Goal: Check status: Check status

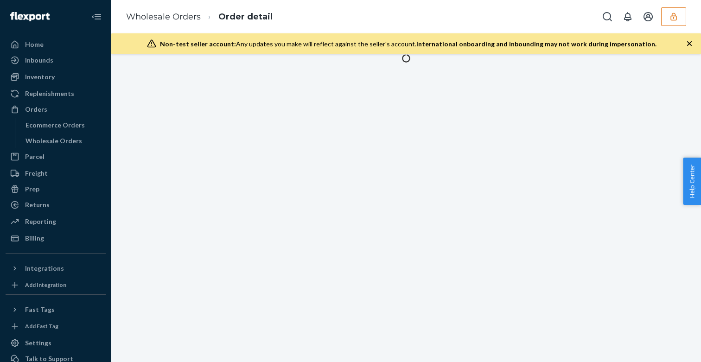
click at [672, 16] on icon "button" at bounding box center [674, 17] width 6 height 8
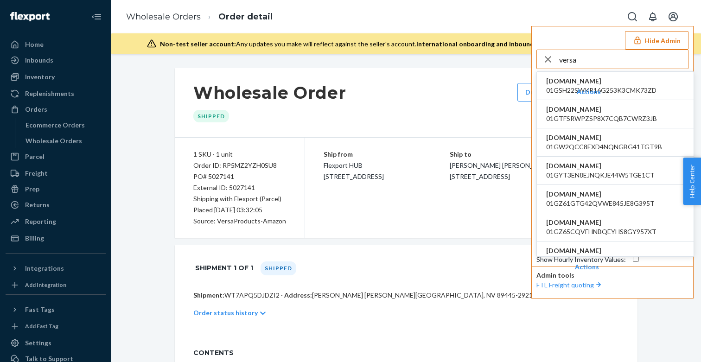
type input "versa"
click at [575, 118] on span "01GTFSRWPZSP8X7CQB7CWRZ3JB" at bounding box center [601, 118] width 111 height 9
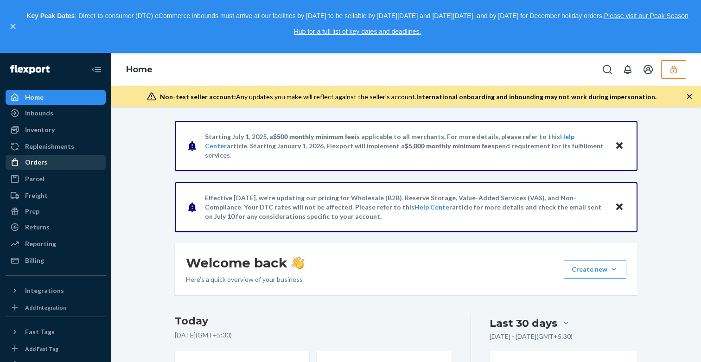
click at [56, 166] on div "Orders" at bounding box center [55, 162] width 98 height 13
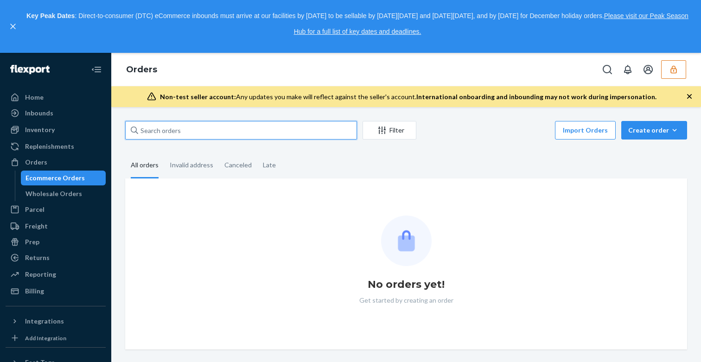
click at [192, 135] on input "text" at bounding box center [241, 130] width 232 height 19
paste input "5029886"
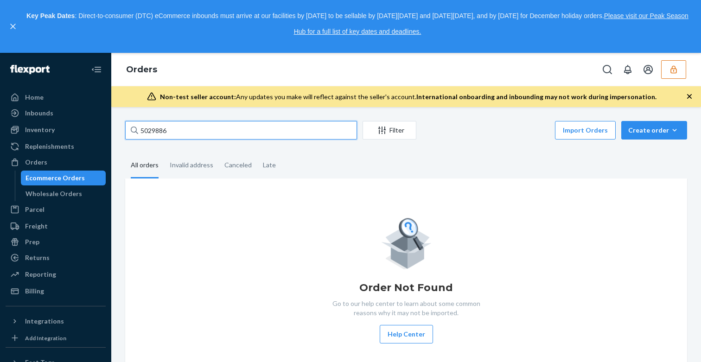
type input "5029886"
click at [668, 79] on div "Orders" at bounding box center [406, 69] width 590 height 33
click at [668, 67] on button "button" at bounding box center [673, 69] width 25 height 19
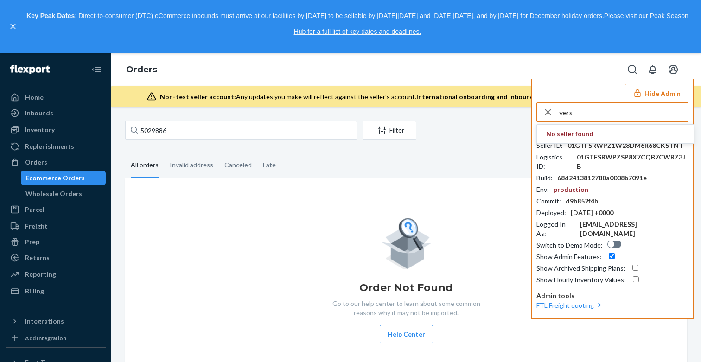
type input "versa"
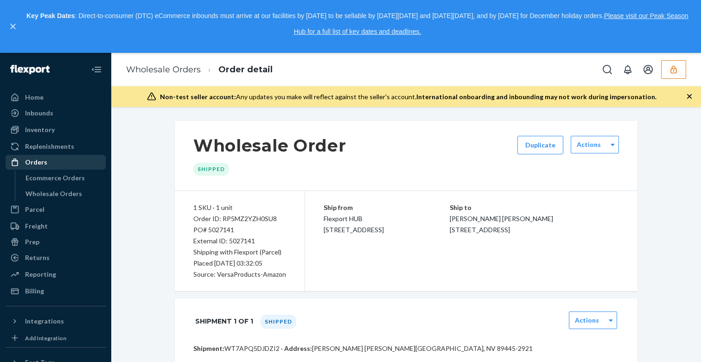
click at [51, 165] on div "Orders" at bounding box center [55, 162] width 98 height 13
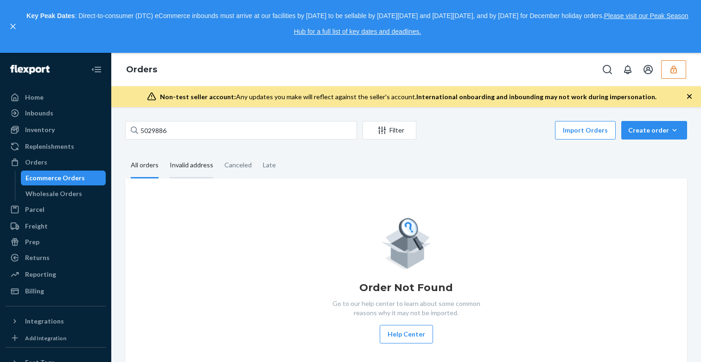
click at [181, 159] on div "Invalid address" at bounding box center [192, 166] width 44 height 26
click at [164, 153] on input "Invalid address" at bounding box center [164, 153] width 0 height 0
click at [234, 162] on div "Canceled" at bounding box center [237, 166] width 27 height 26
click at [219, 153] on input "Canceled" at bounding box center [219, 153] width 0 height 0
click at [273, 160] on div "Late" at bounding box center [269, 166] width 13 height 26
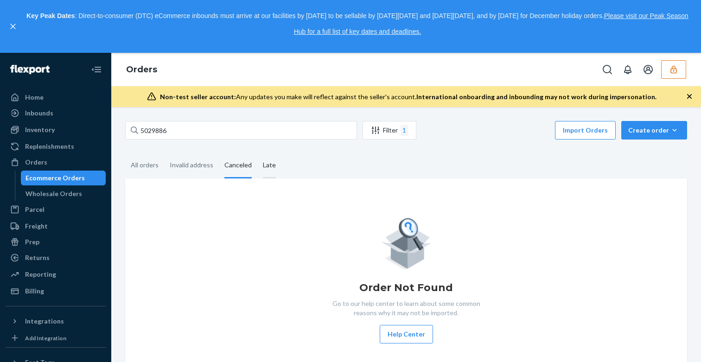
click at [257, 153] on input "Late" at bounding box center [257, 153] width 0 height 0
click at [143, 169] on div "All orders" at bounding box center [145, 166] width 28 height 26
click at [125, 153] on input "All orders" at bounding box center [125, 153] width 0 height 0
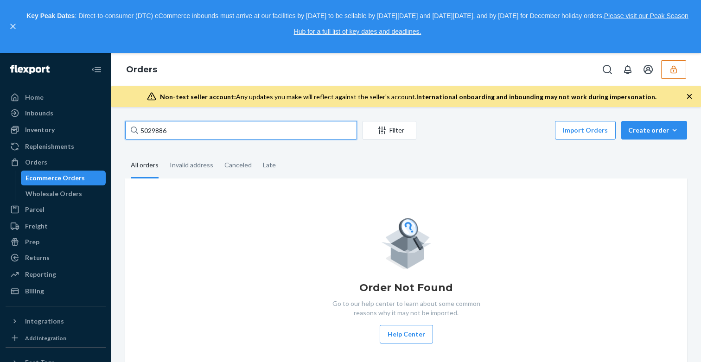
click at [218, 126] on input "5029886" at bounding box center [241, 130] width 232 height 19
type input "5029886"
click at [676, 77] on button "button" at bounding box center [673, 69] width 25 height 19
